Goal: Book appointment/travel/reservation

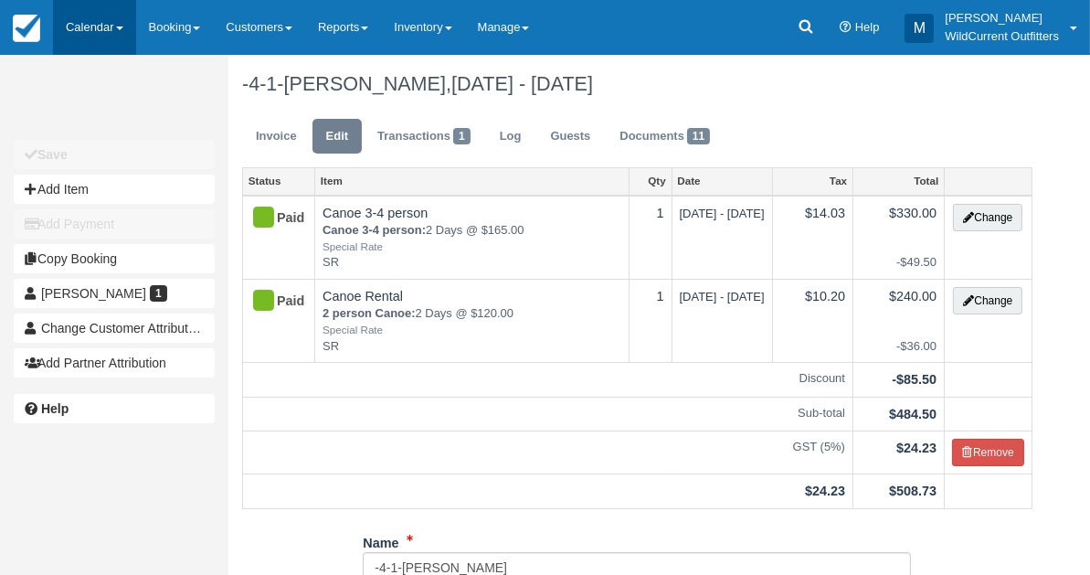
click at [100, 20] on link "Calendar" at bounding box center [94, 27] width 83 height 55
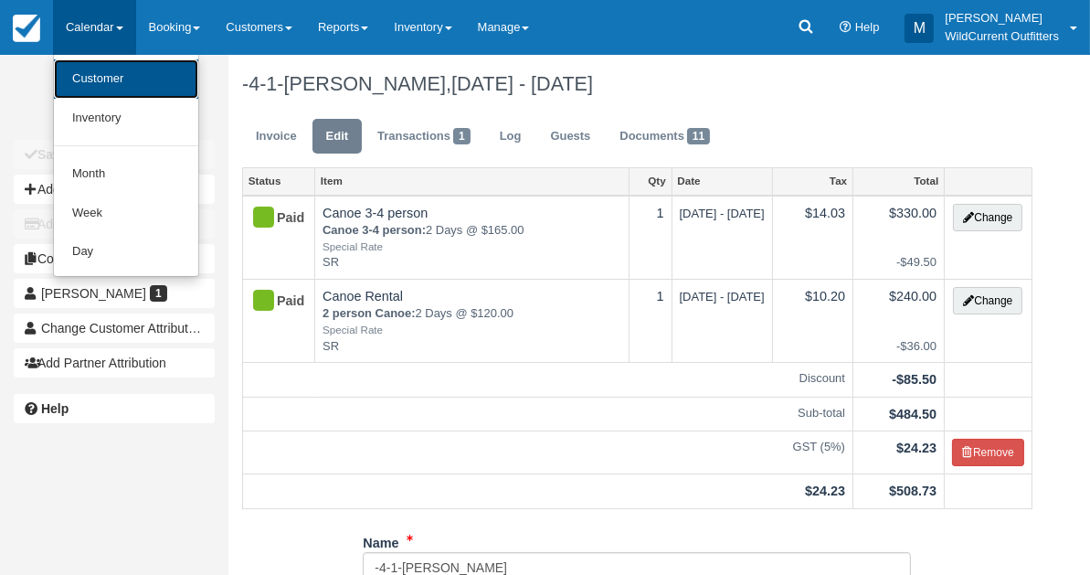
click at [85, 86] on link "Customer" at bounding box center [126, 78] width 144 height 39
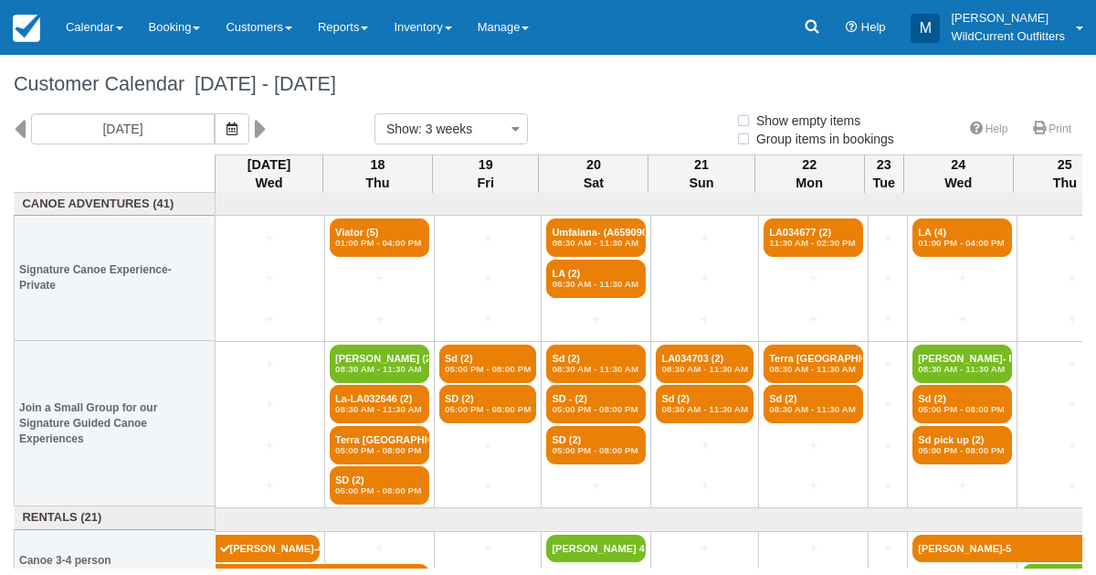
select select
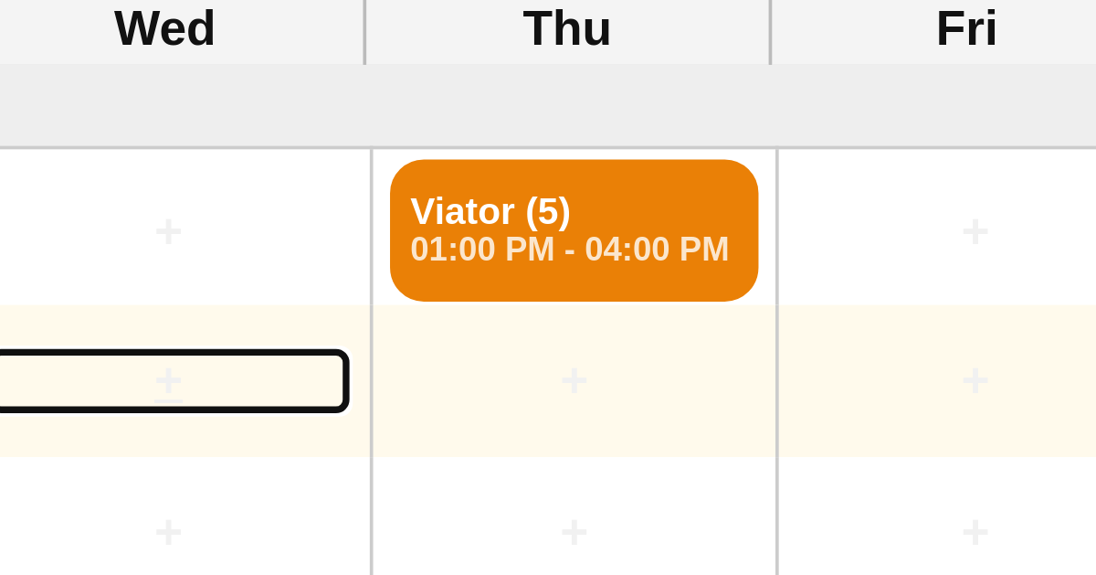
click at [259, 274] on link "+" at bounding box center [270, 278] width 100 height 19
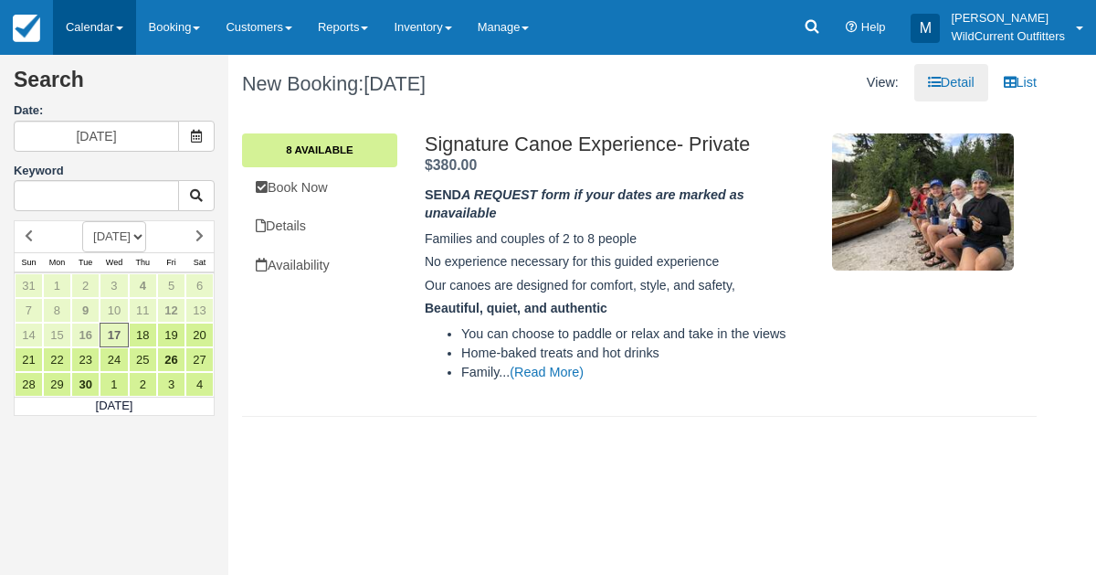
click at [83, 10] on link "Calendar" at bounding box center [94, 27] width 83 height 55
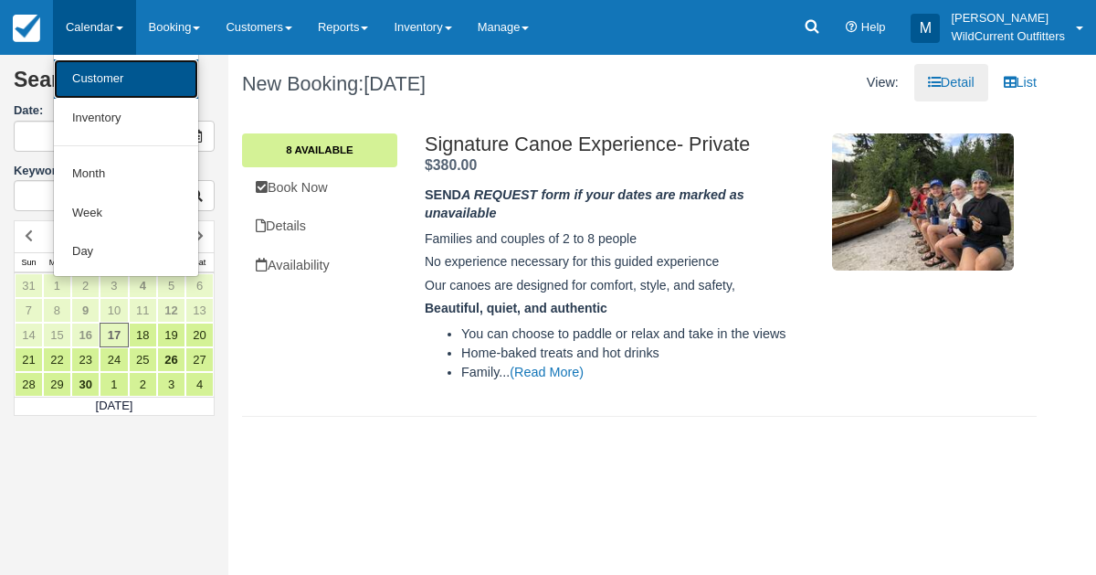
click at [99, 76] on link "Customer" at bounding box center [126, 78] width 144 height 39
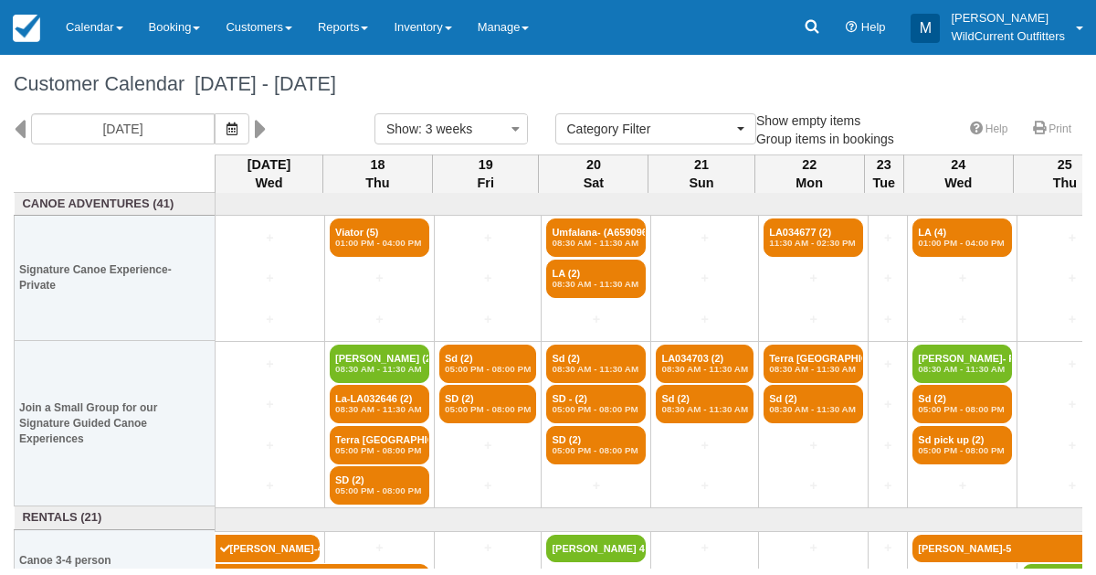
select select
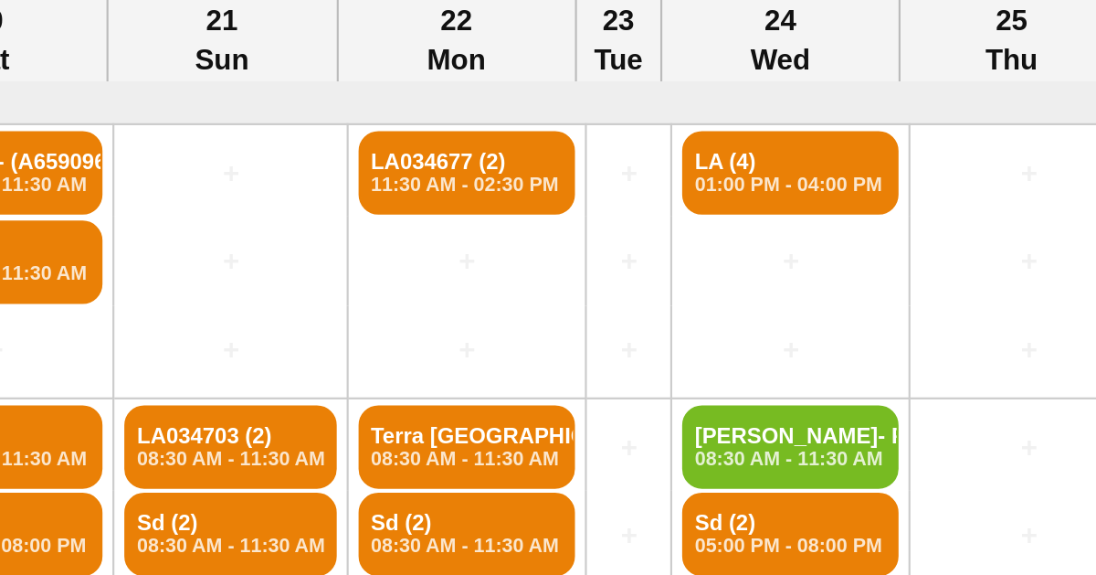
scroll to position [0, 348]
